Goal: Task Accomplishment & Management: Manage account settings

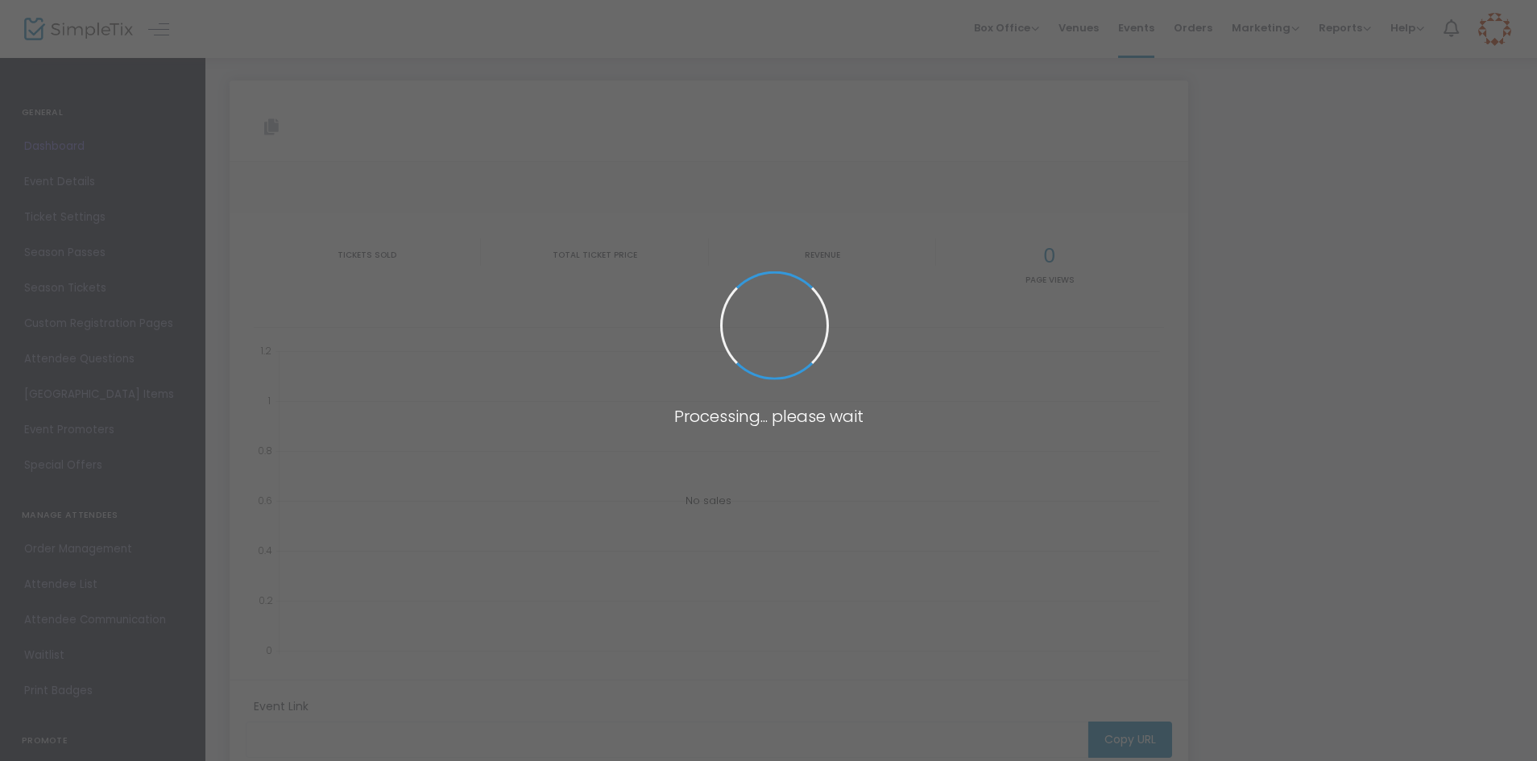
type input "https://www.simpletix.com/e/sow-red-october-tickets-230642"
type input "SOW: Red October"
type textarea "As the stars continue to align, the rulers of Grapplr's Paradise have set off t…"
checkbox input "true"
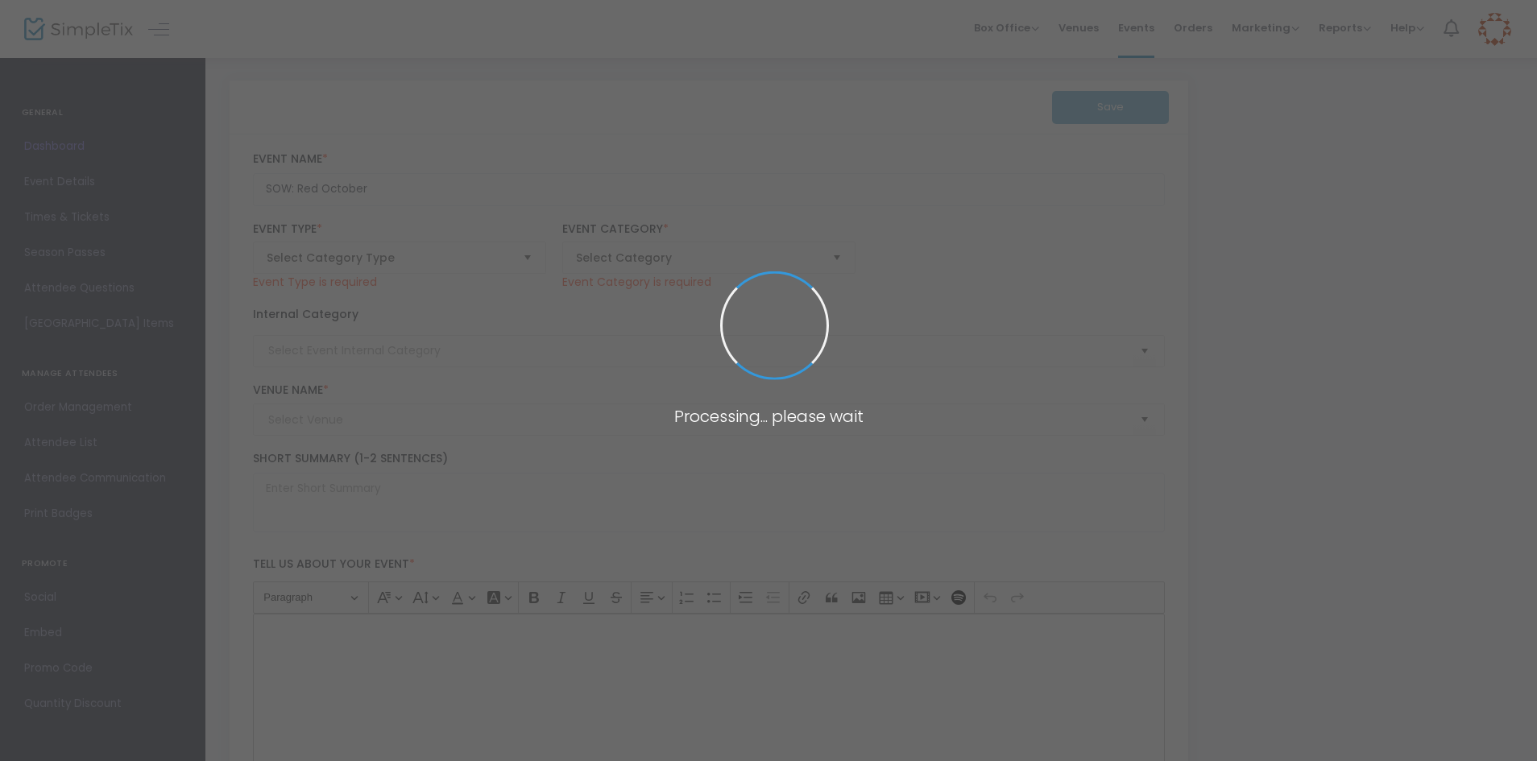
type input "Buy Tickets"
type input "Wrestling"
